Goal: Task Accomplishment & Management: Manage account settings

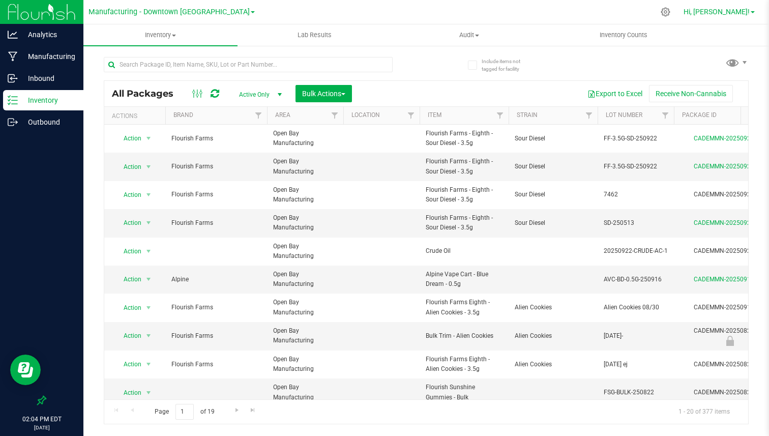
click at [743, 15] on span "Hi, [PERSON_NAME]!" at bounding box center [717, 12] width 66 height 8
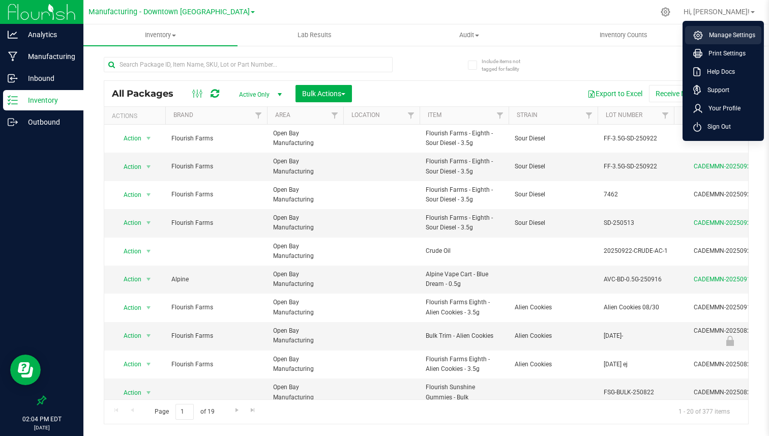
click at [729, 33] on span "Manage Settings" at bounding box center [729, 35] width 52 height 10
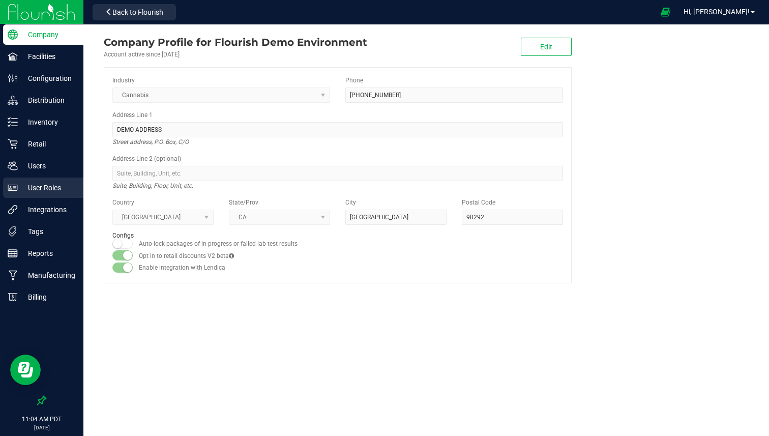
click at [51, 182] on p "User Roles" at bounding box center [48, 188] width 61 height 12
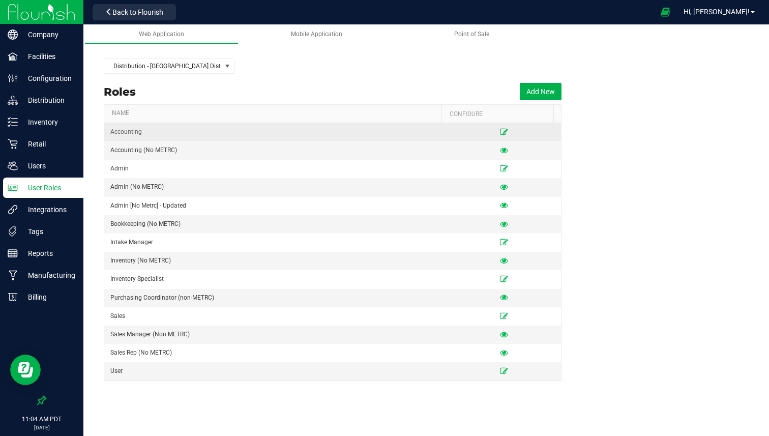
click at [500, 129] on icon at bounding box center [504, 132] width 8 height 6
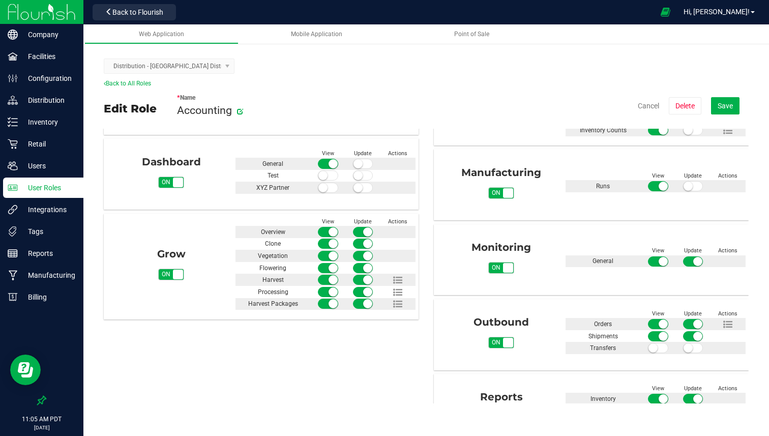
scroll to position [177, 0]
